Goal: Information Seeking & Learning: Learn about a topic

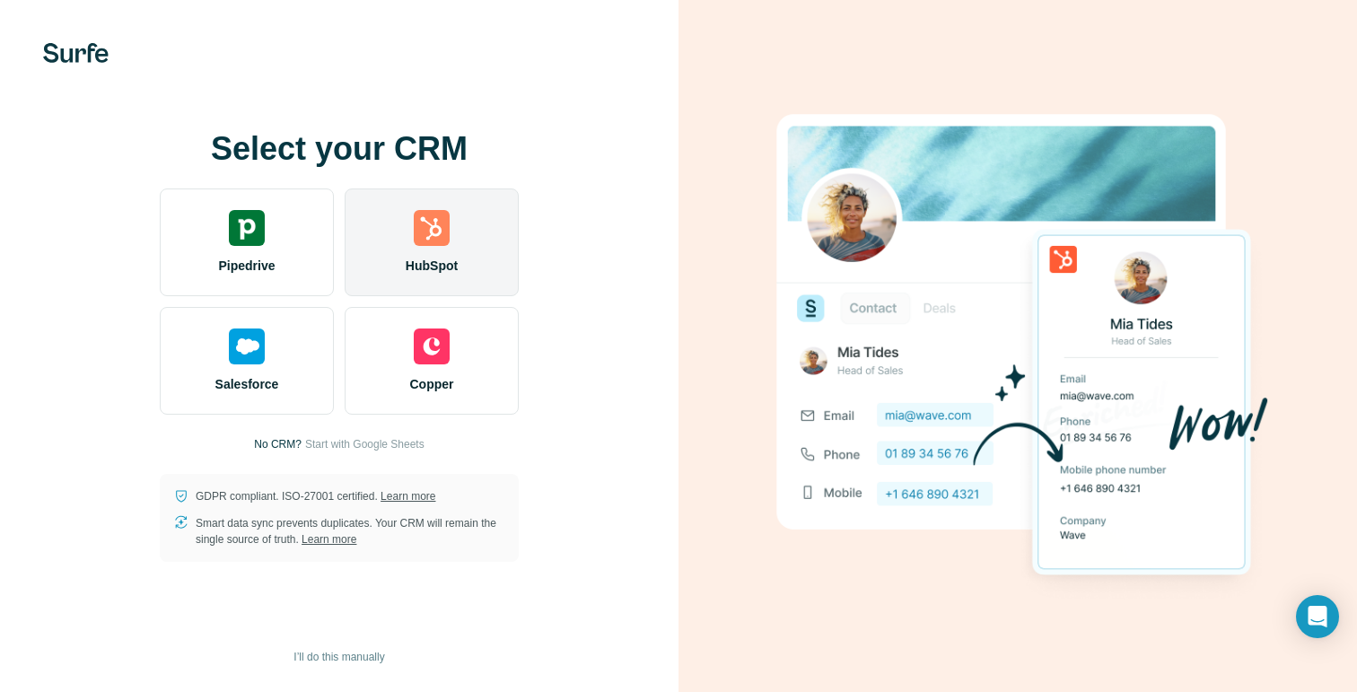
click at [440, 246] on div "HubSpot" at bounding box center [432, 242] width 174 height 108
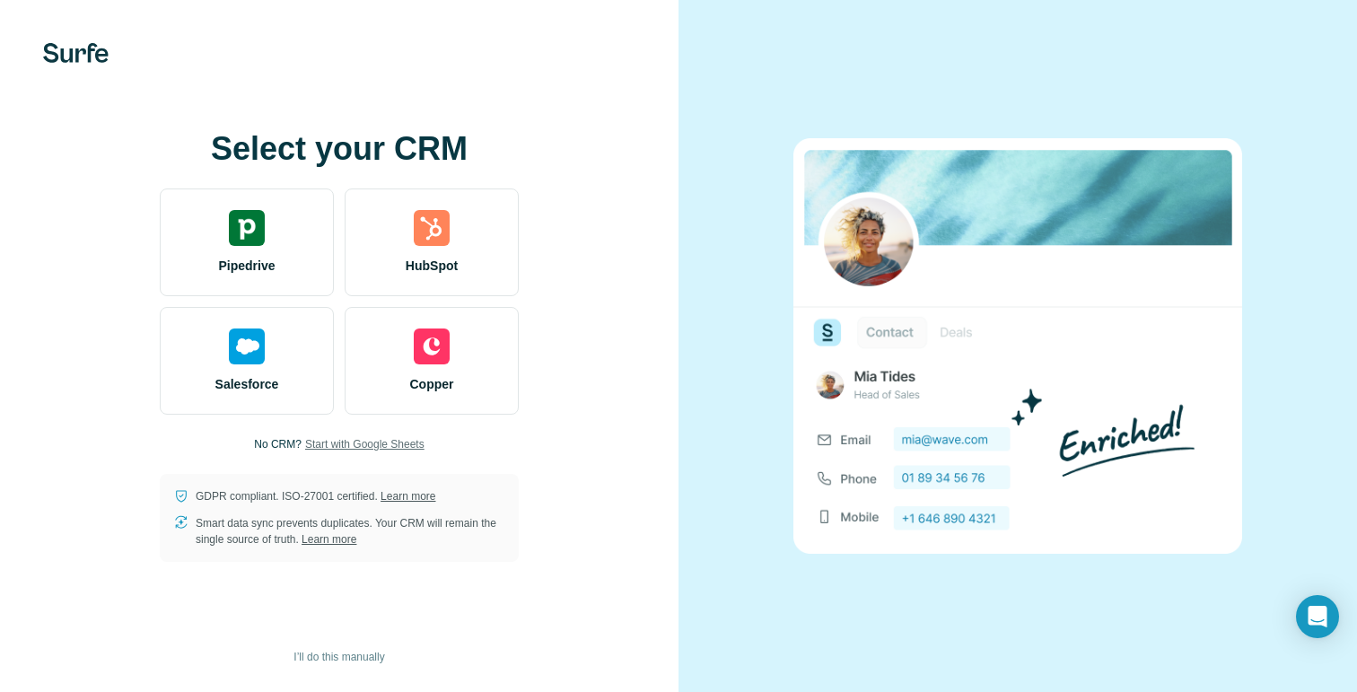
click at [377, 444] on span "Start with Google Sheets" at bounding box center [364, 444] width 119 height 16
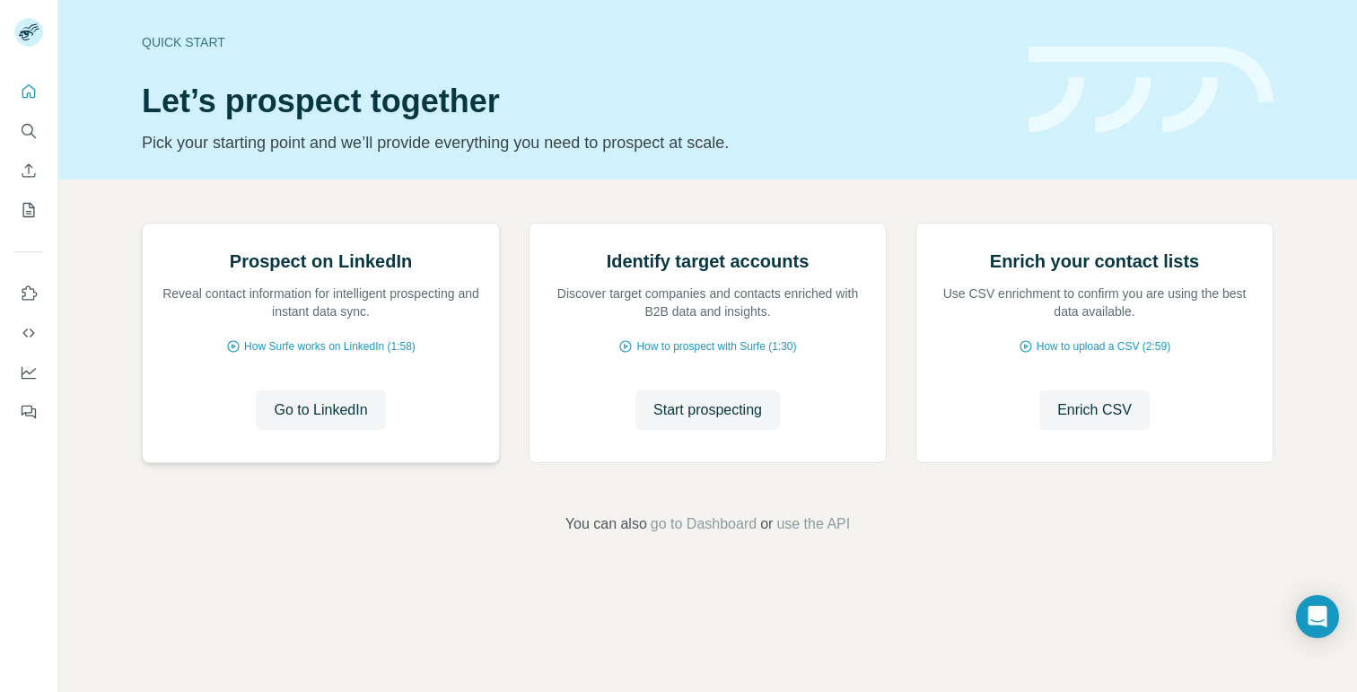
scroll to position [83, 0]
click at [22, 130] on icon "Search" at bounding box center [29, 131] width 18 height 18
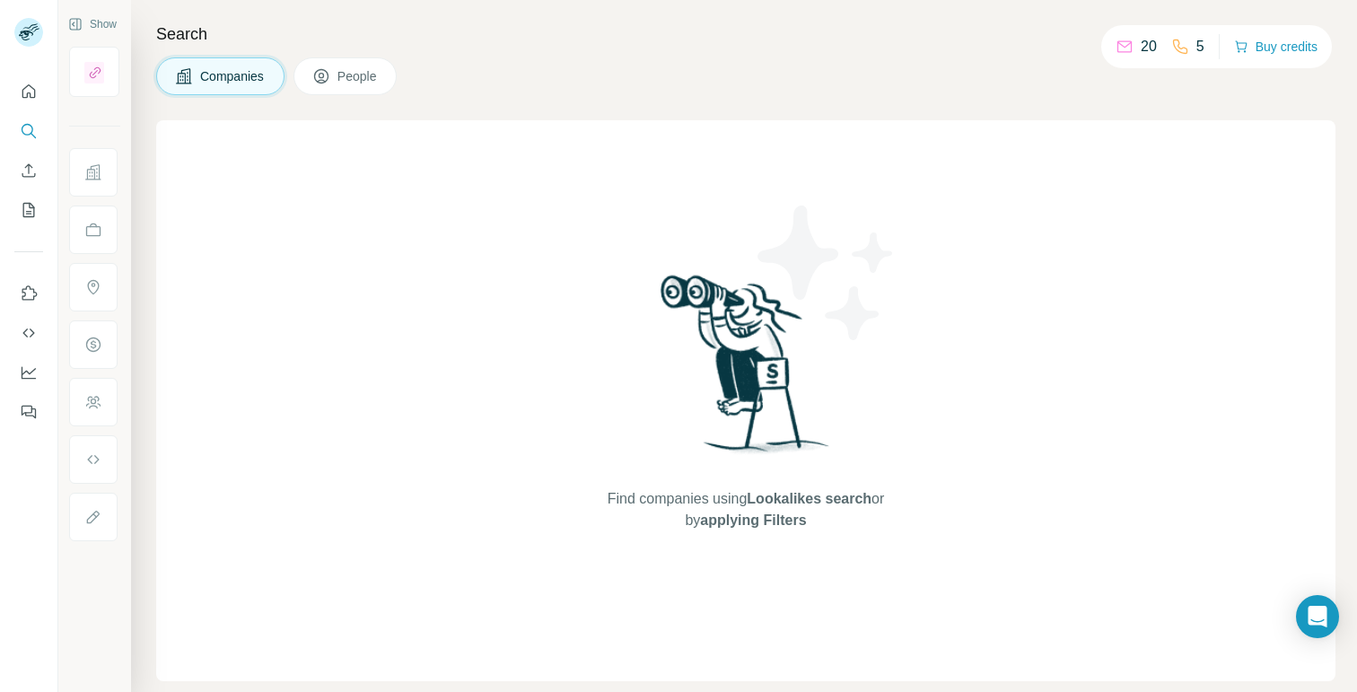
click at [515, 100] on div "Search Companies People Find companies using Lookalikes search or by applying F…" at bounding box center [744, 346] width 1226 height 692
click at [225, 72] on span "Companies" at bounding box center [233, 76] width 66 height 18
click at [346, 89] on button "People" at bounding box center [345, 76] width 104 height 38
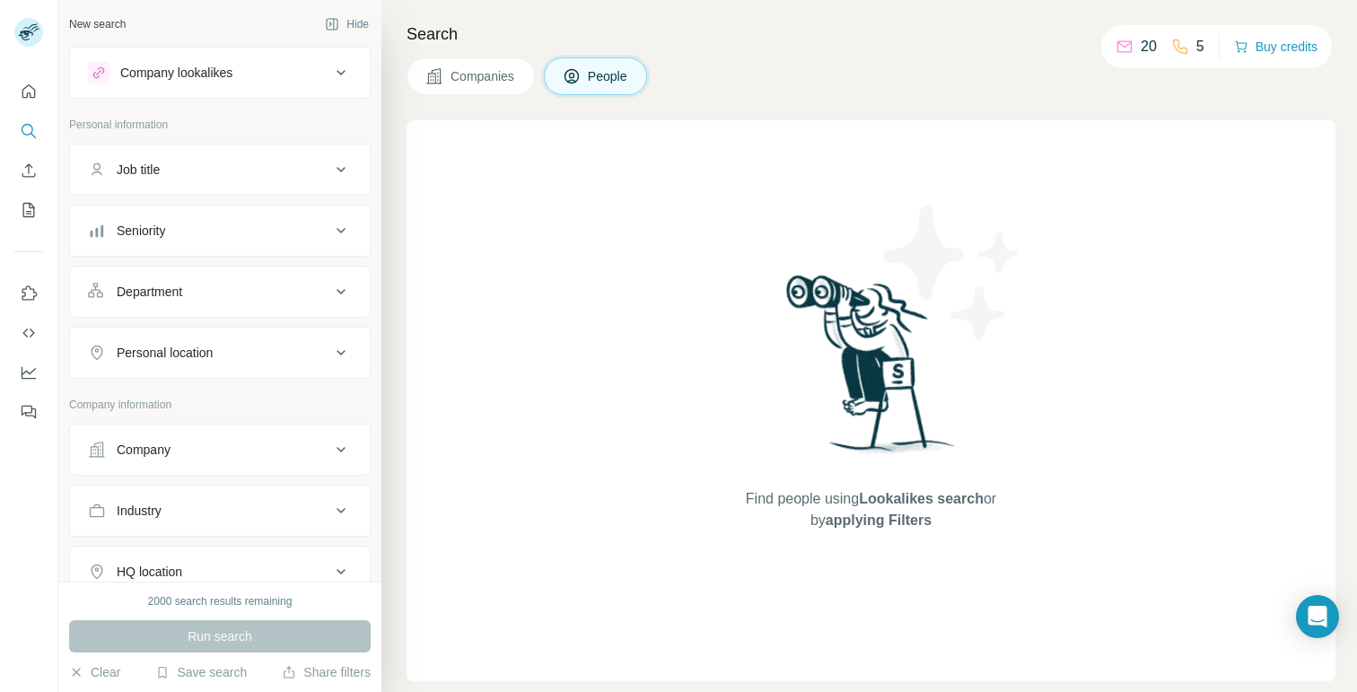
click at [258, 82] on div "Company lookalikes" at bounding box center [209, 73] width 242 height 22
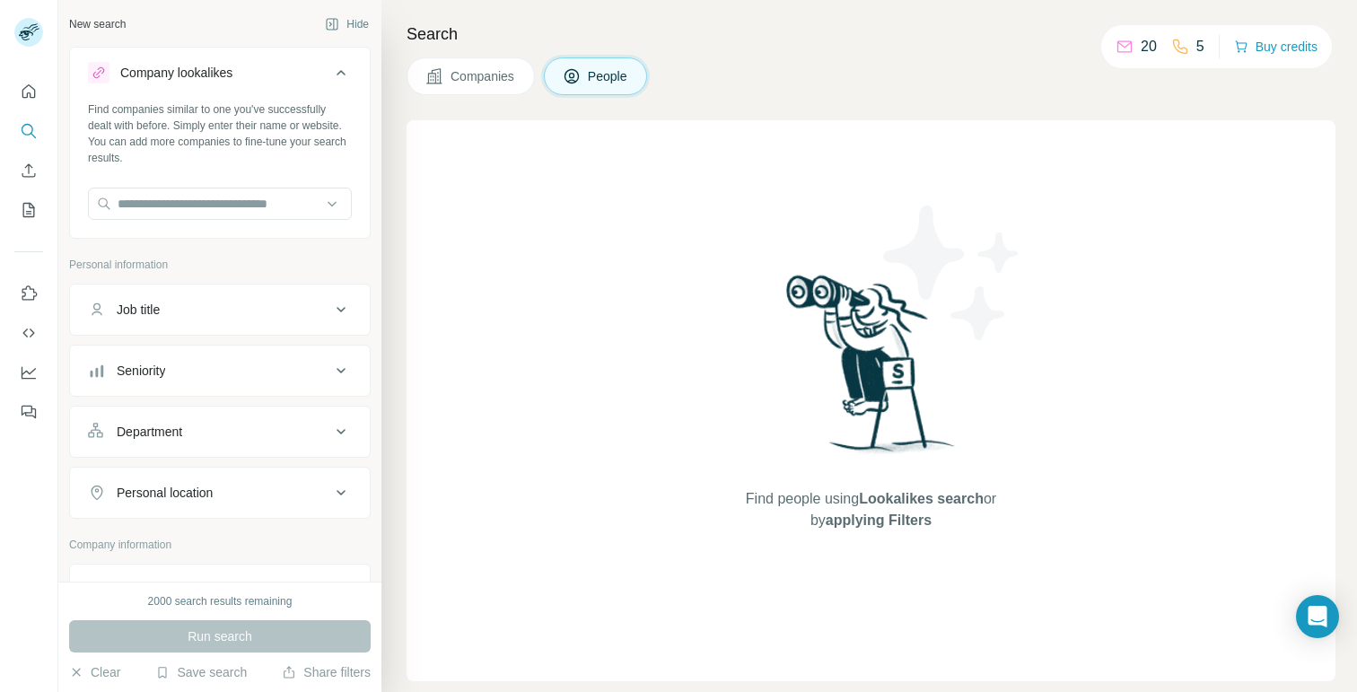
click at [435, 71] on icon at bounding box center [434, 76] width 18 height 18
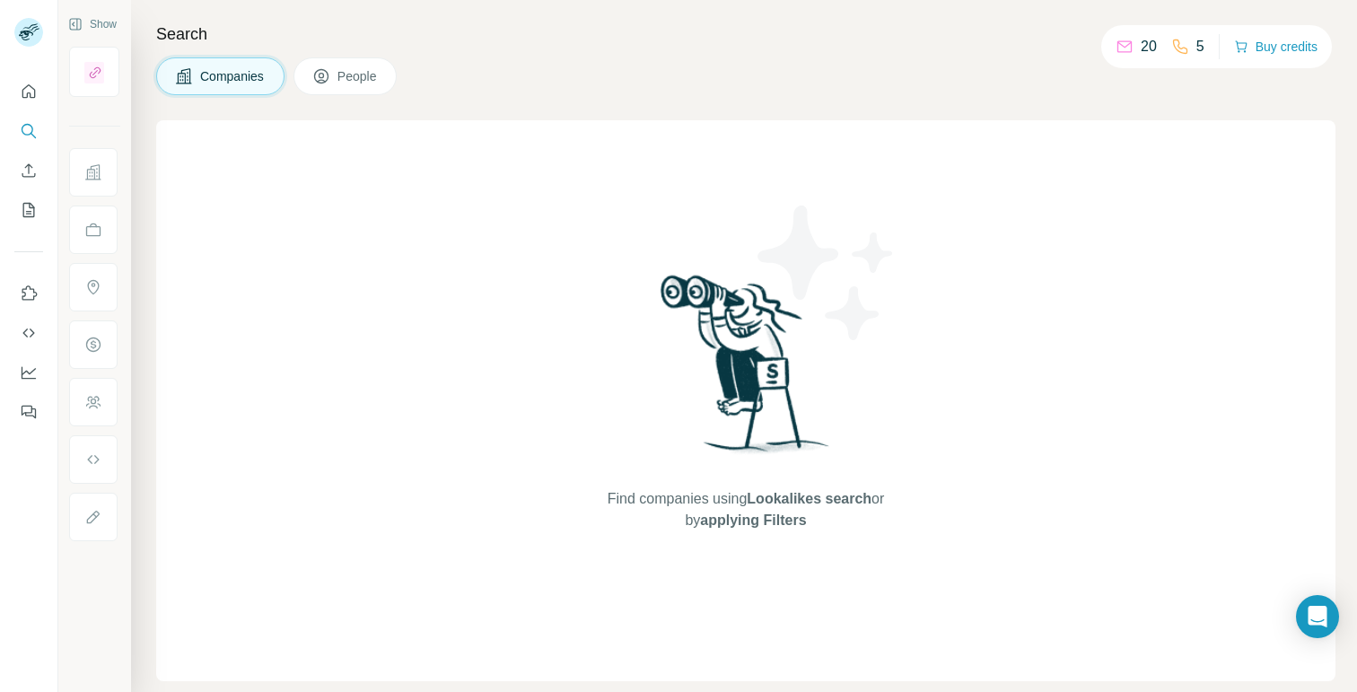
click at [220, 67] on span "Companies" at bounding box center [233, 76] width 66 height 18
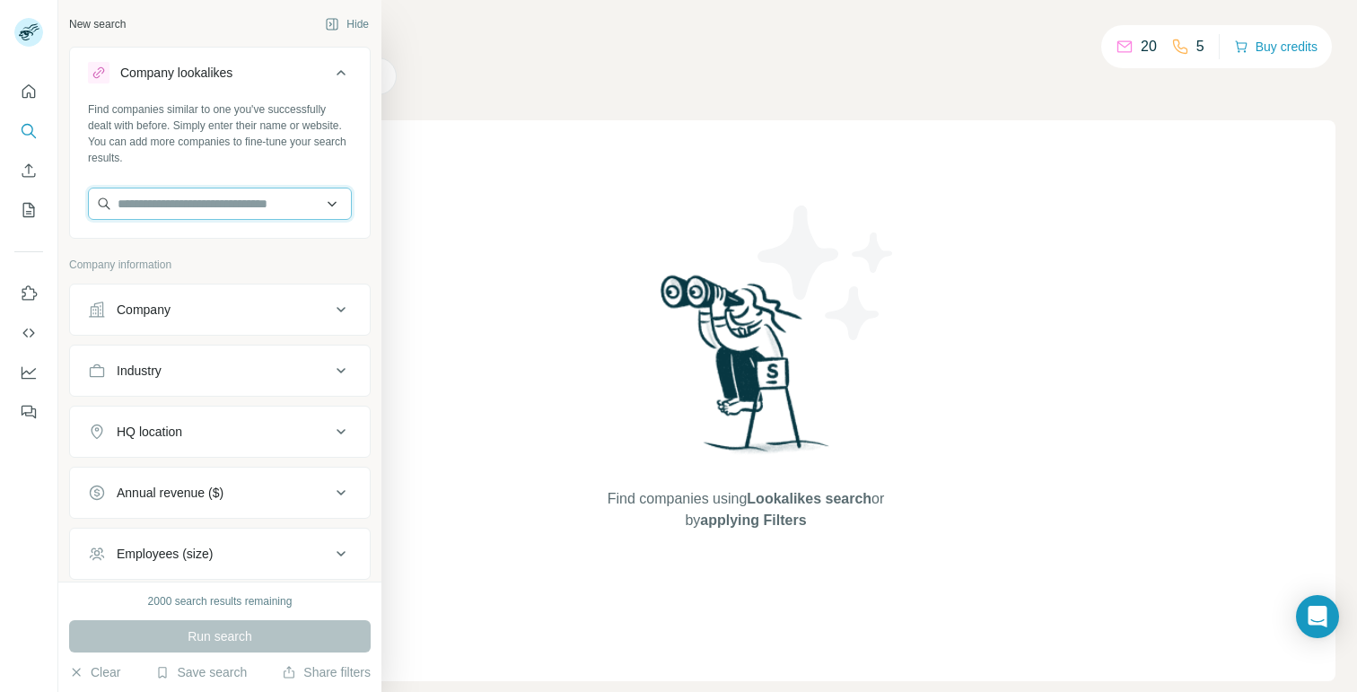
click at [174, 200] on input "text" at bounding box center [220, 204] width 264 height 32
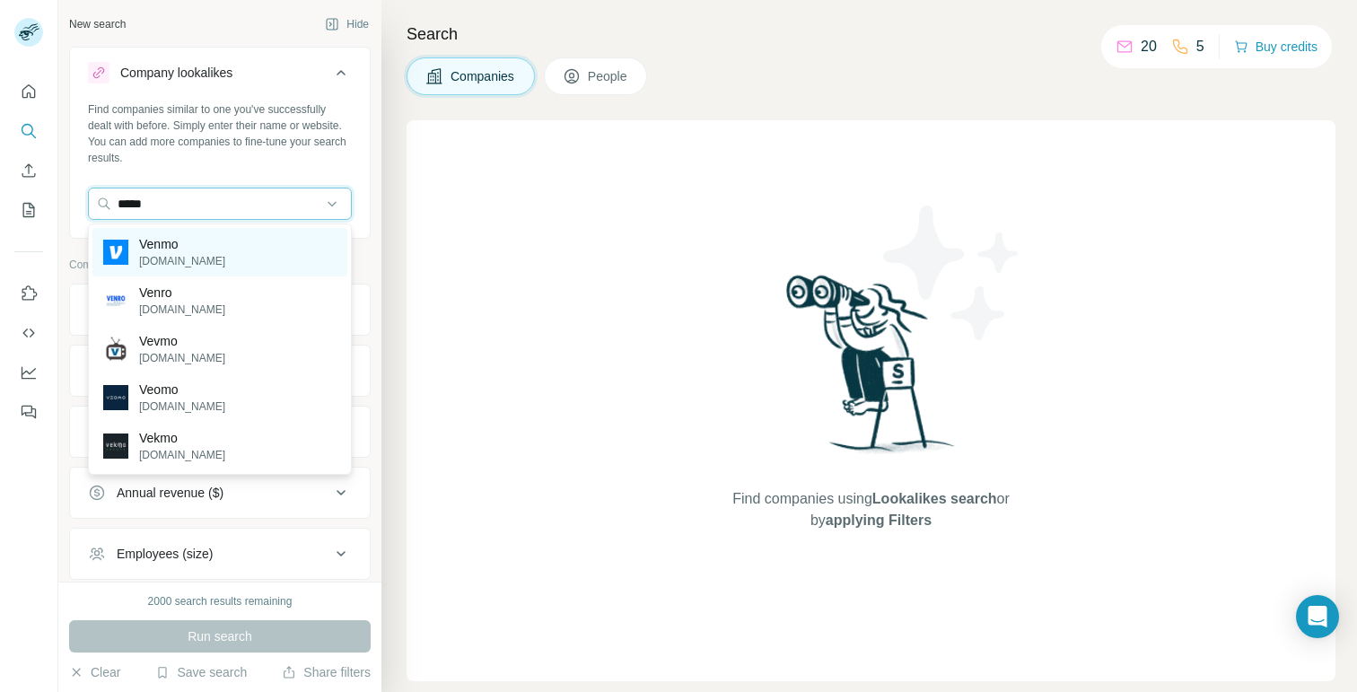
type input "*****"
click at [181, 238] on p "Venmo" at bounding box center [182, 244] width 86 height 18
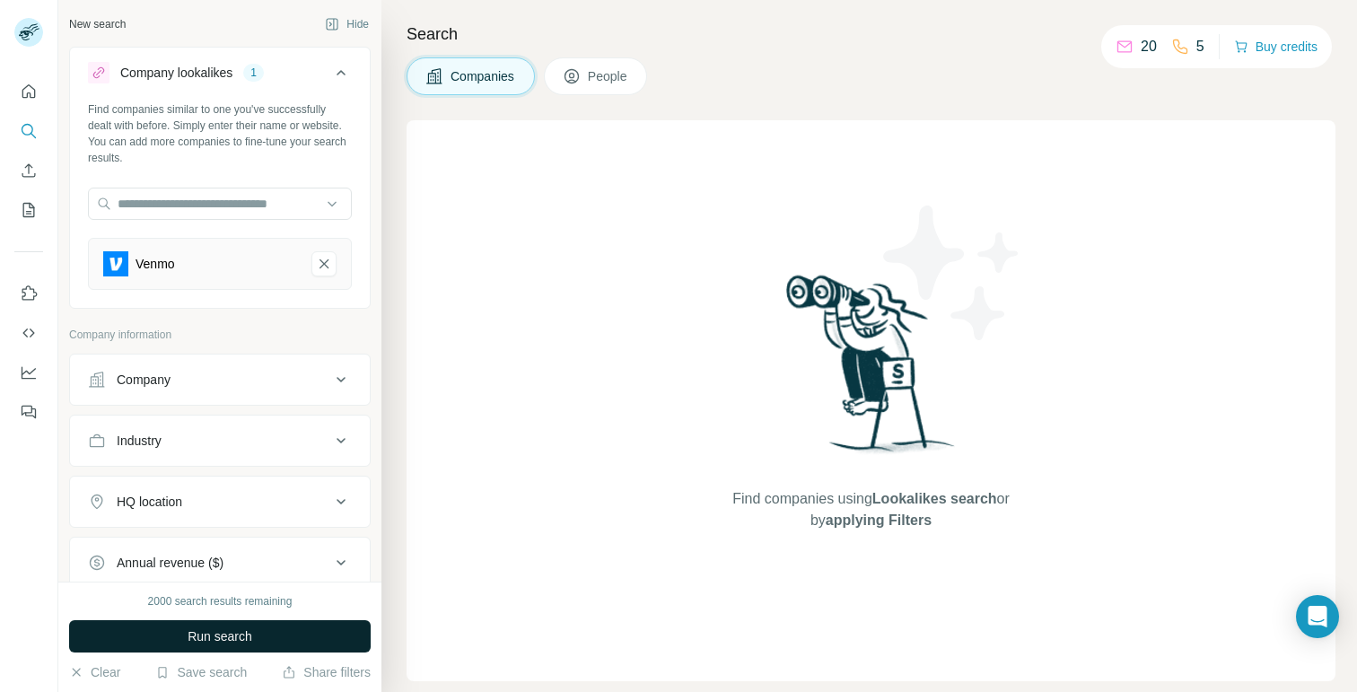
click at [243, 635] on span "Run search" at bounding box center [220, 636] width 65 height 18
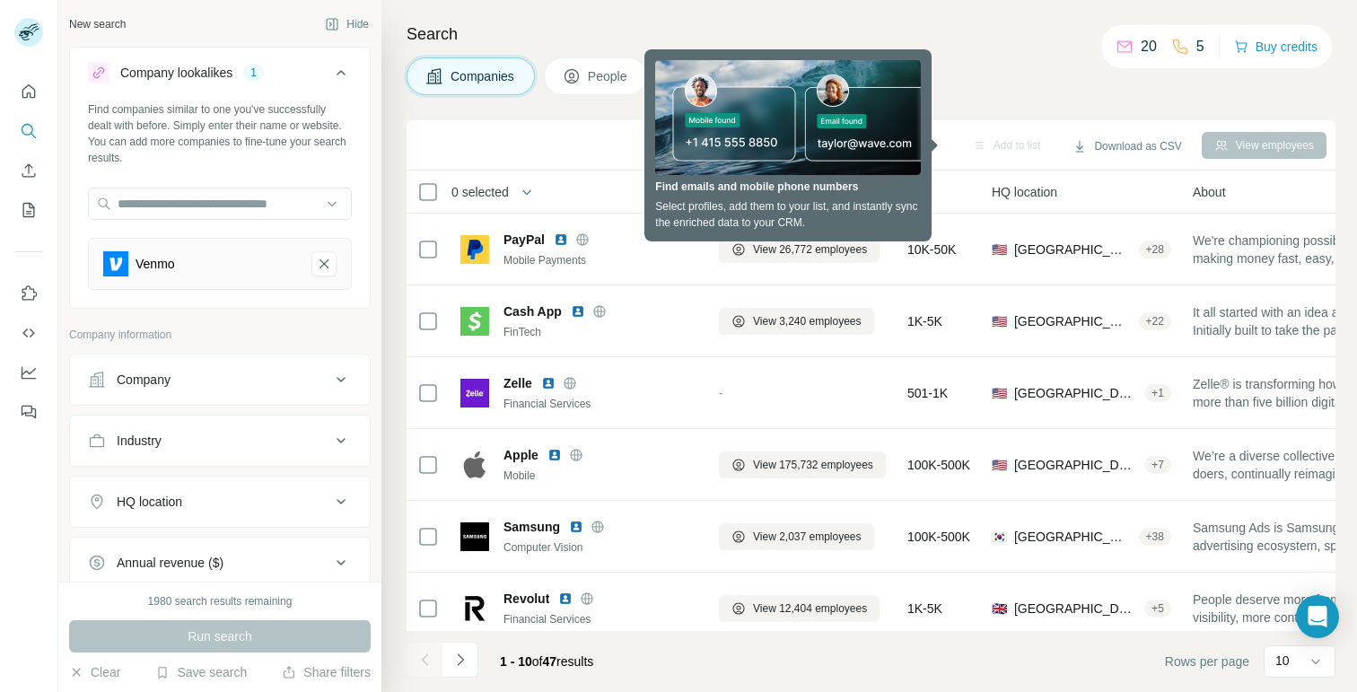
click at [203, 275] on div "Venmo" at bounding box center [200, 263] width 194 height 25
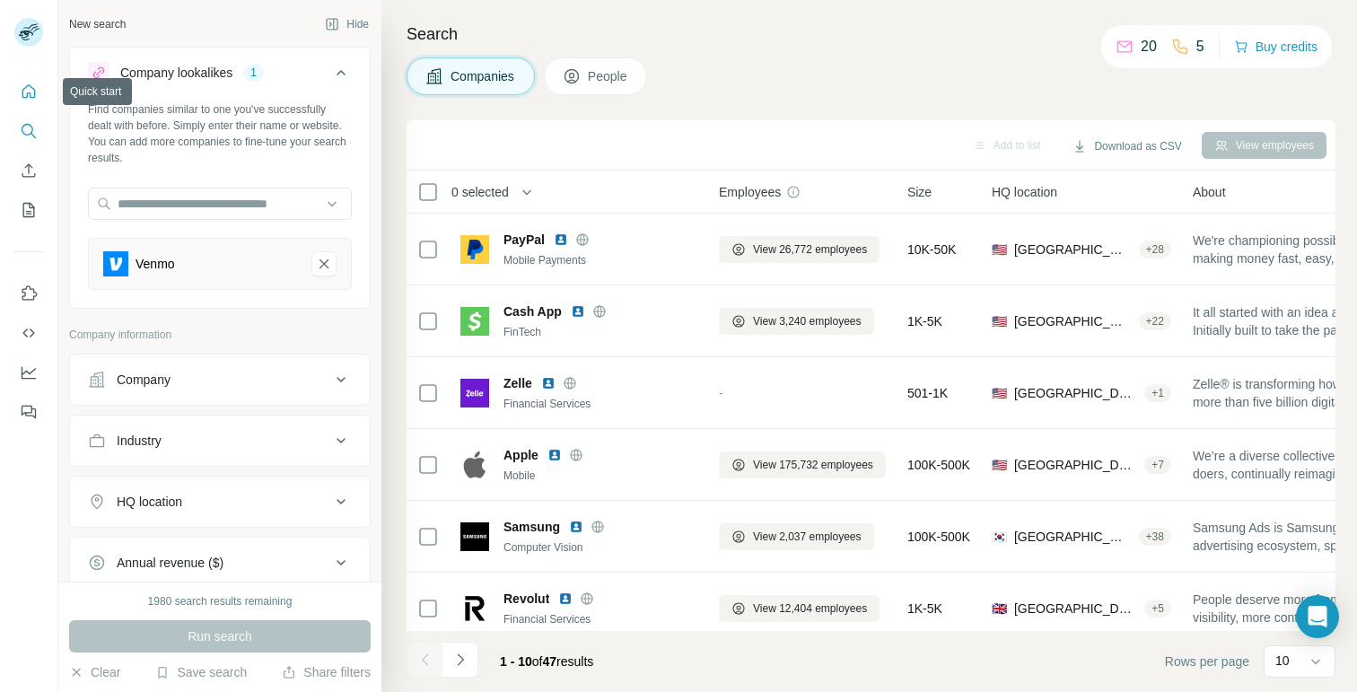
click at [33, 92] on icon "Quick start" at bounding box center [29, 92] width 18 height 18
